Goal: Information Seeking & Learning: Learn about a topic

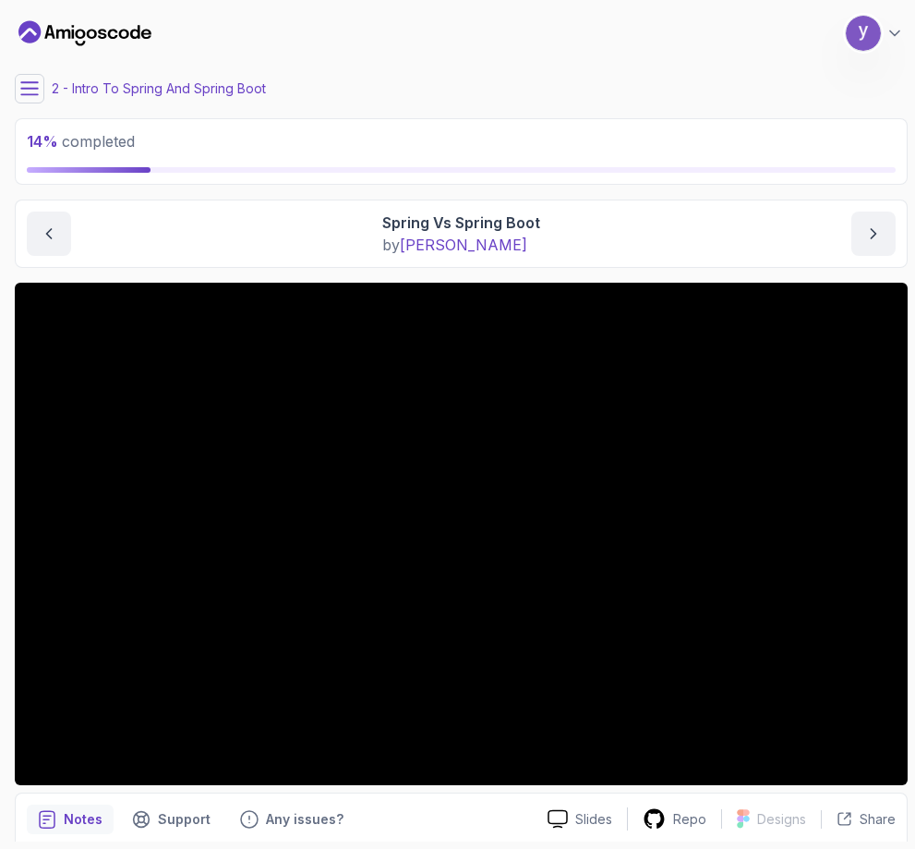
scroll to position [72, 0]
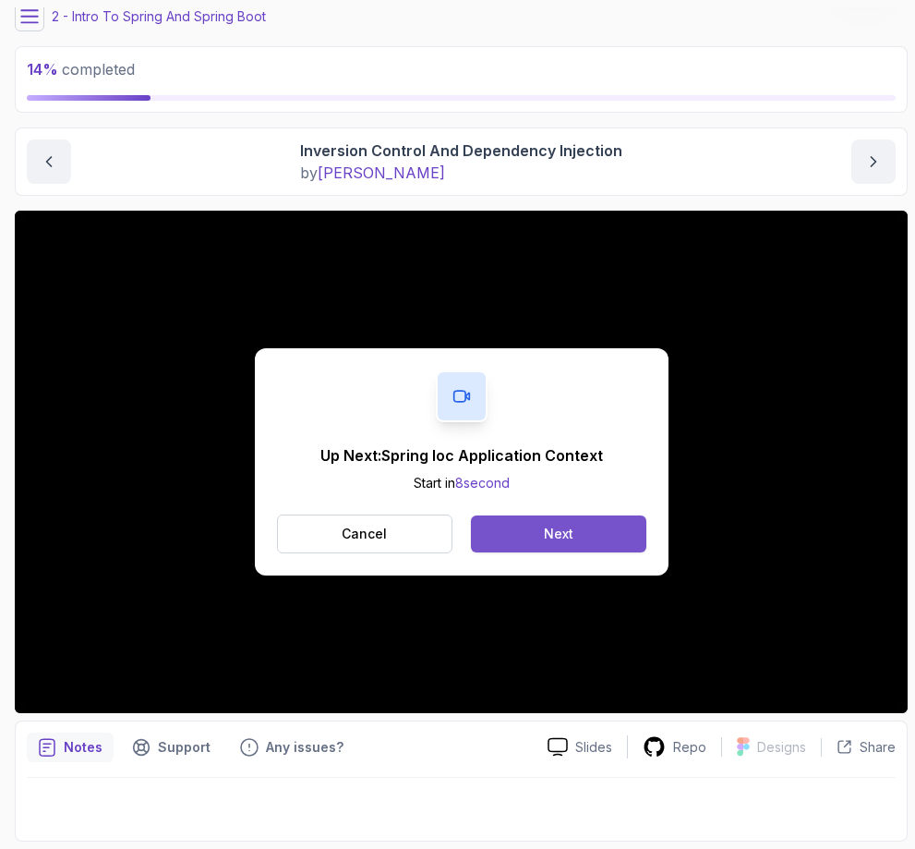
click at [501, 535] on button "Next" at bounding box center [558, 533] width 175 height 37
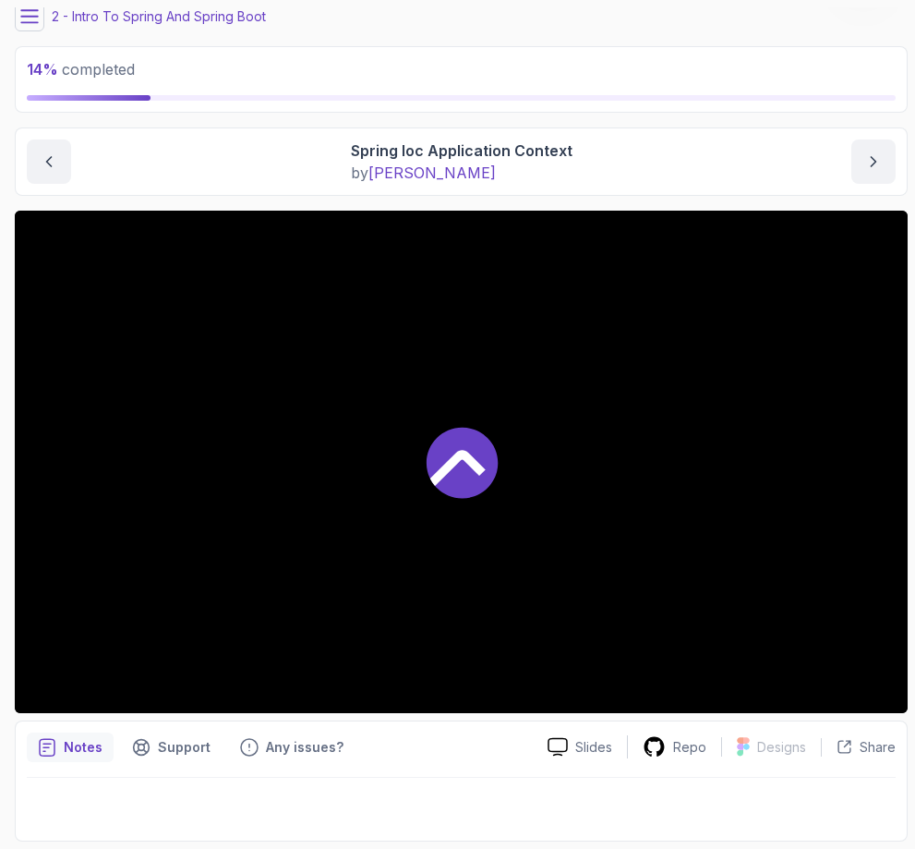
click at [15, 21] on button at bounding box center [30, 17] width 30 height 30
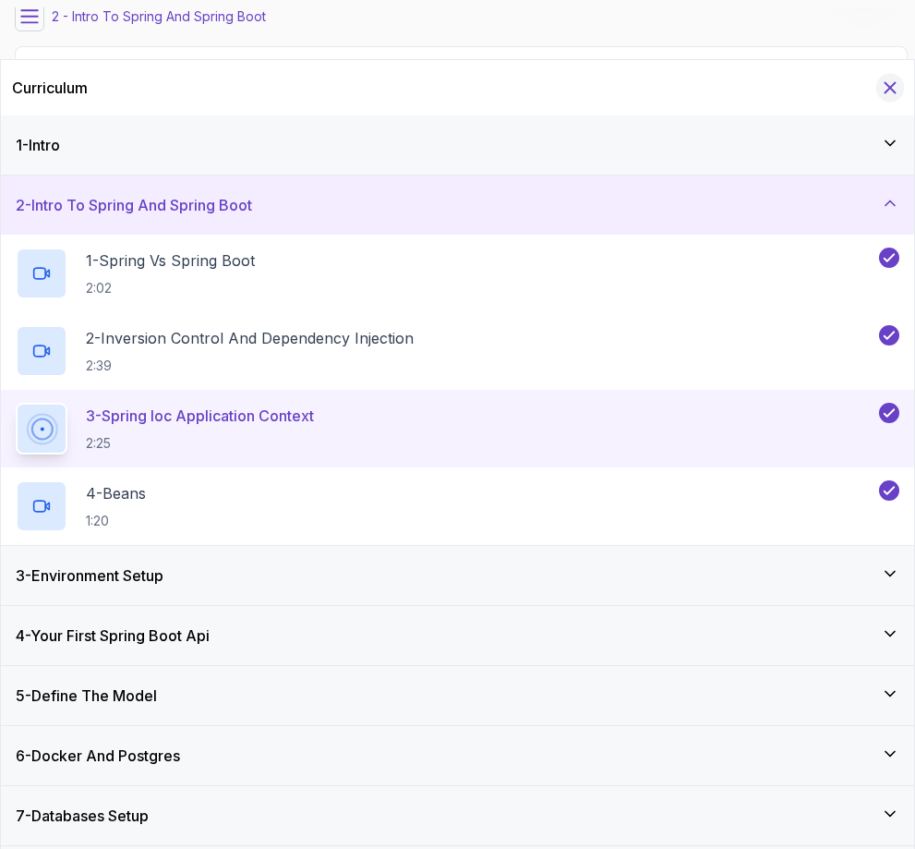
click at [887, 96] on icon "Hide Curriculum for mobile" at bounding box center [890, 88] width 20 height 20
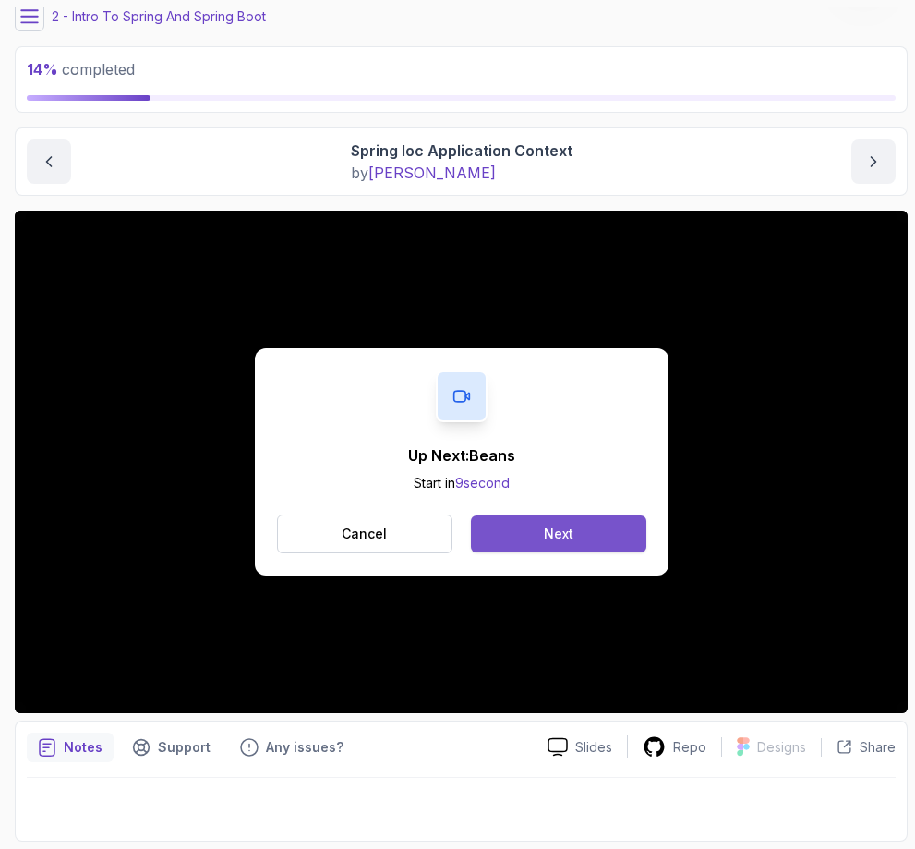
click at [596, 530] on button "Next" at bounding box center [558, 533] width 175 height 37
